Goal: Task Accomplishment & Management: Manage account settings

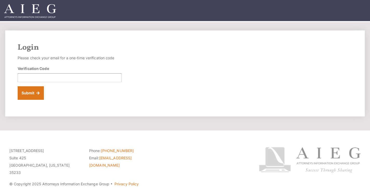
click at [53, 71] on div "Verification Code" at bounding box center [70, 74] width 104 height 16
click at [53, 75] on input "Verification Code" at bounding box center [70, 77] width 104 height 9
paste input "830267"
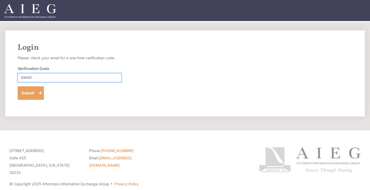
type input "830267"
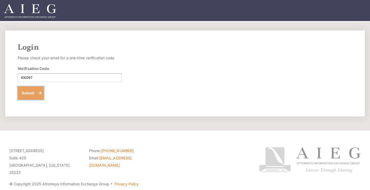
click at [37, 94] on button "Submit" at bounding box center [31, 93] width 26 height 14
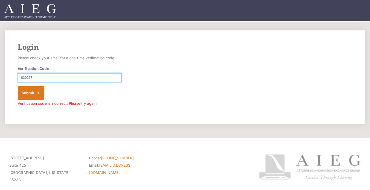
click at [22, 78] on input "830267" at bounding box center [70, 77] width 104 height 9
type input "830267"
click at [58, 93] on form "Please check your email for a one-time verification code Verification Code 8302…" at bounding box center [70, 80] width 104 height 53
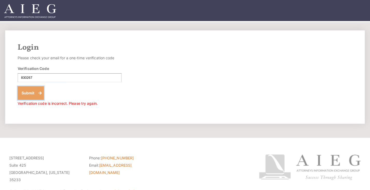
click at [33, 94] on button "Submit" at bounding box center [31, 93] width 26 height 14
